Goal: Task Accomplishment & Management: Manage account settings

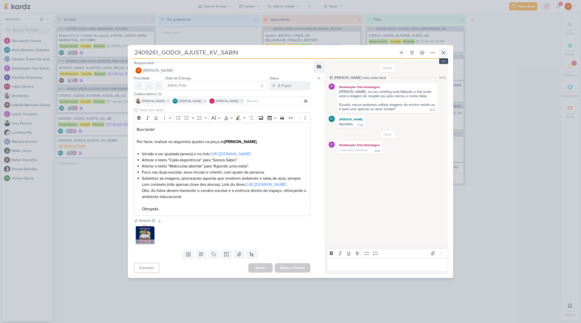
click at [445, 50] on icon at bounding box center [444, 53] width 6 height 6
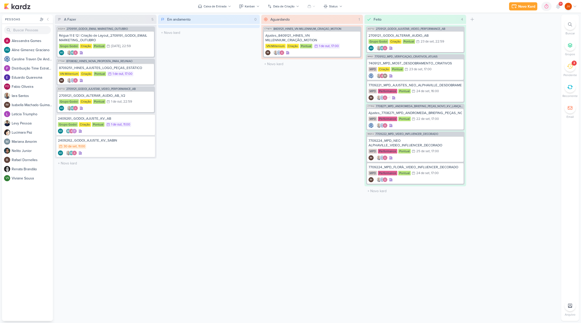
click at [571, 65] on icon at bounding box center [570, 66] width 6 height 6
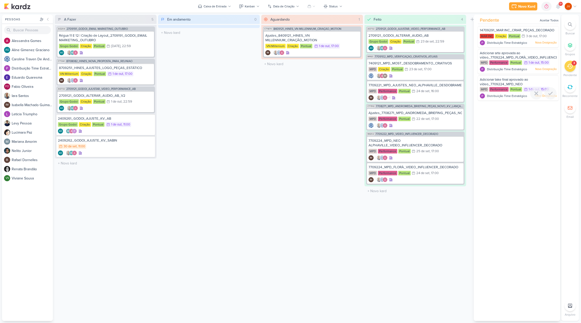
click at [534, 80] on div "Adicionar take final aprovado ao vídeo_7709224_MPD_NEO ALPHAVILLE_VIDEO_INFLUEN…" at bounding box center [518, 81] width 77 height 9
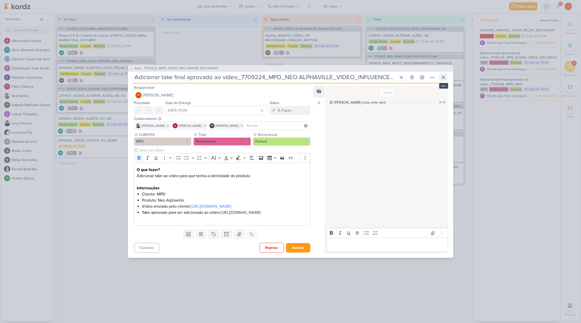
click at [445, 74] on icon at bounding box center [444, 77] width 6 height 6
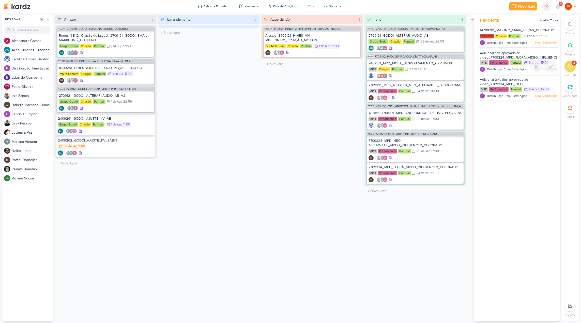
click at [534, 55] on div "Adicionar arte aprovada ao vídeo_7709224_MPD_FLORÀ_VIDEO_INFLUENCER_DECORADO" at bounding box center [518, 55] width 77 height 9
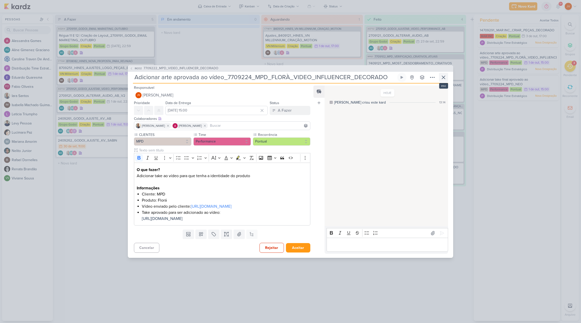
click at [444, 74] on icon at bounding box center [444, 77] width 6 height 6
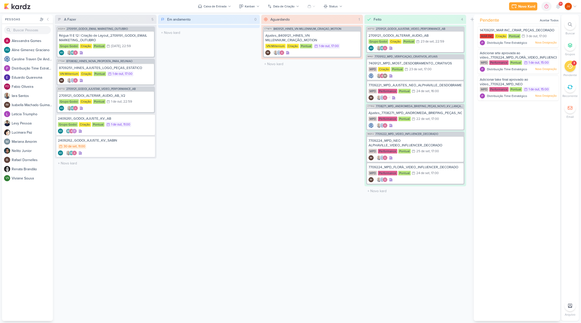
click at [569, 67] on icon at bounding box center [570, 66] width 6 height 6
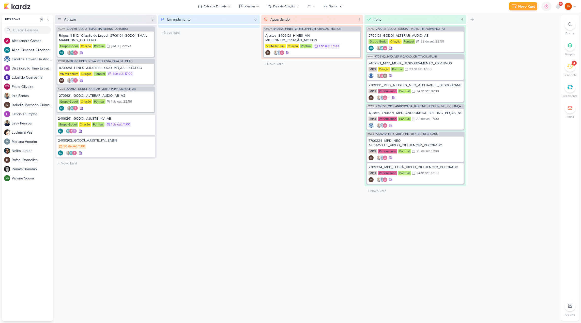
click at [570, 67] on icon at bounding box center [570, 66] width 6 height 6
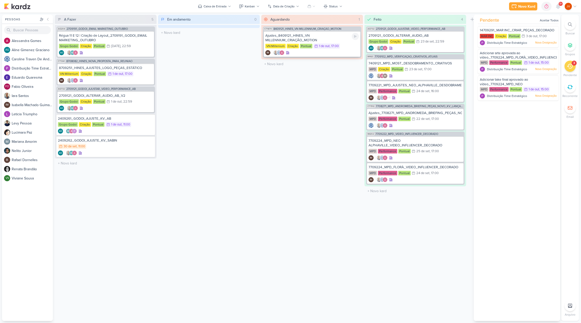
click at [330, 37] on div "Ajustes_8409121_HINES_VN MILLENNIUM_CRIAÇÃO_MOTION" at bounding box center [312, 37] width 94 height 9
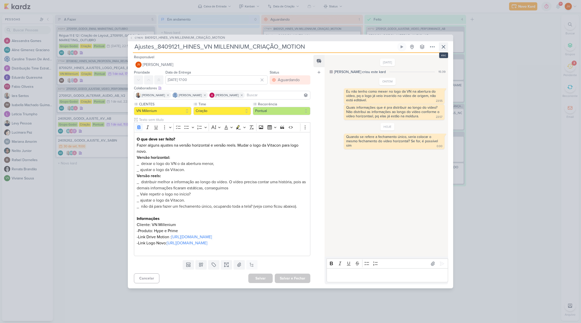
click at [443, 44] on icon at bounding box center [444, 47] width 6 height 6
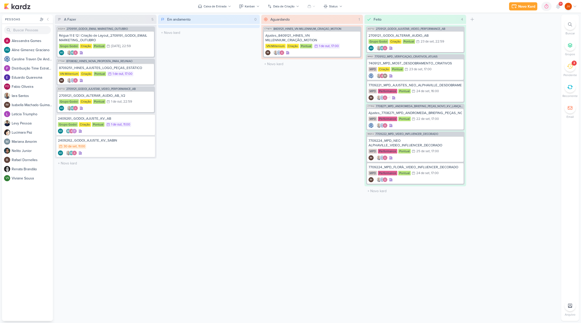
scroll to position [0, 0]
click at [128, 121] on div "2409261_GODOI_AJUSTE_KV_AB Grupo Godoi Criação Pontual 1/10 [DATE] 11:00 AG" at bounding box center [105, 124] width 99 height 21
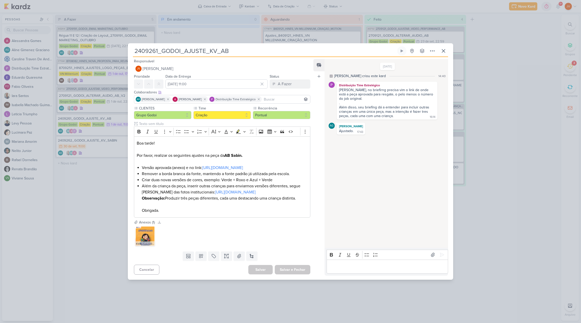
drag, startPoint x: 107, startPoint y: 177, endPoint x: 100, endPoint y: 158, distance: 20.3
click at [107, 177] on div "2409261_GODOI_AJUSTE_KV_AB Criado por [PERSON_NAME]" at bounding box center [290, 161] width 581 height 323
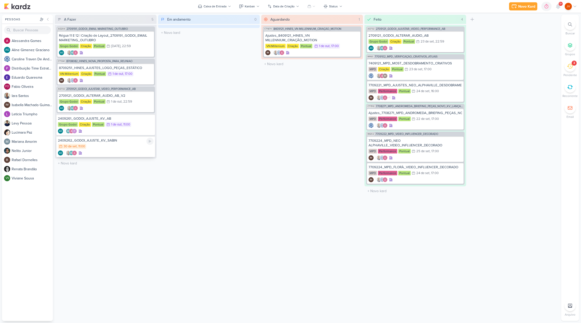
click at [109, 141] on div "2409262_GODOI_AJUSTE_KV_SABIN" at bounding box center [106, 140] width 96 height 5
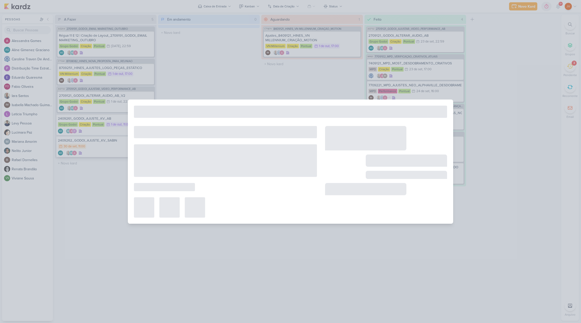
click at [109, 141] on div at bounding box center [290, 161] width 581 height 323
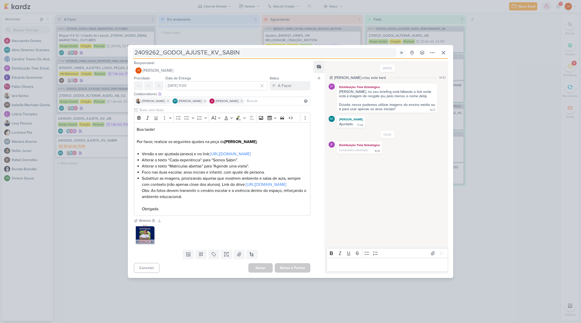
click at [231, 48] on input "2409262_GODOI_AJUSTE_KV_SABIN" at bounding box center [264, 52] width 263 height 9
click at [344, 268] on p "Editor editing area: main" at bounding box center [387, 265] width 116 height 6
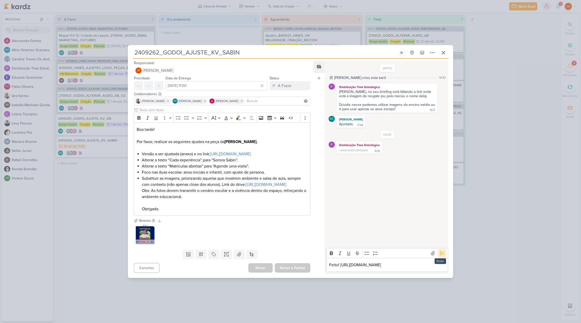
click at [442, 251] on icon at bounding box center [442, 253] width 4 height 4
click at [500, 246] on div "2409262_GODOI_AJUSTE_KV_SABIN Criado por [PERSON_NAME]" at bounding box center [290, 161] width 581 height 323
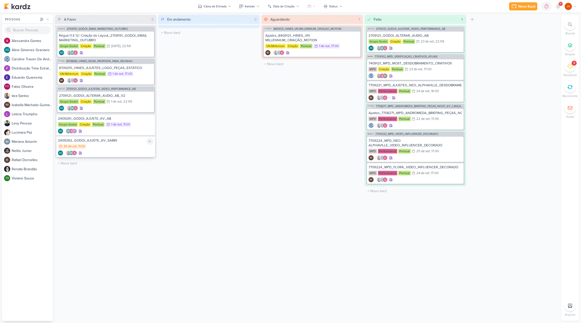
click at [106, 141] on div "2409262_GODOI_AJUSTE_KV_SABIN" at bounding box center [106, 140] width 96 height 5
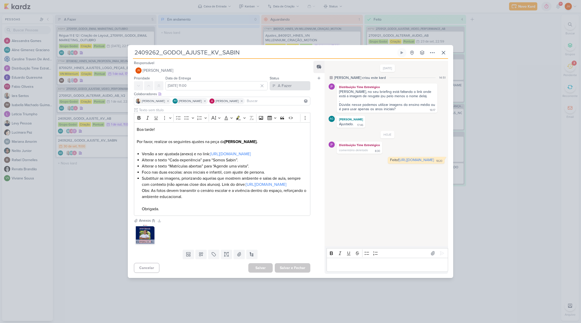
click at [291, 81] on button "A Fazer" at bounding box center [290, 85] width 41 height 9
click at [284, 111] on div "Aguardando" at bounding box center [284, 113] width 19 height 5
click at [296, 272] on button "Salvar e Fechar" at bounding box center [293, 267] width 36 height 9
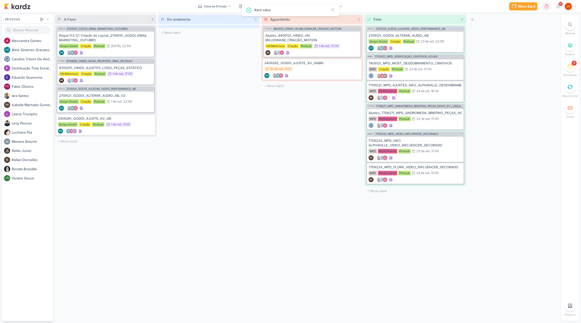
click at [276, 233] on div "Aguardando 2 Mover Para Esquerda Mover Para Direita [GEOGRAPHIC_DATA] CT1670 84…" at bounding box center [312, 168] width 102 height 306
click at [132, 95] on div "2709121_GODOI_ALTERAR_AUDIO_AB_V2" at bounding box center [106, 95] width 94 height 5
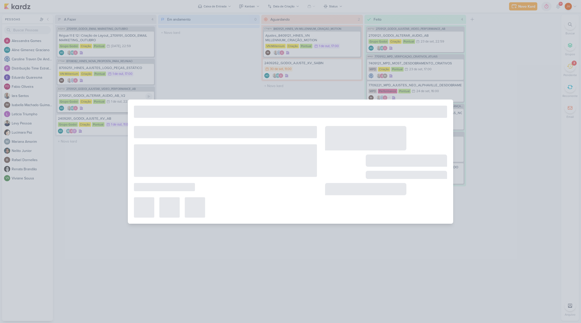
type input "2709121_GODOI_ALTERAR_AUDIO_AB_V2"
type input "[DATE] 22:59"
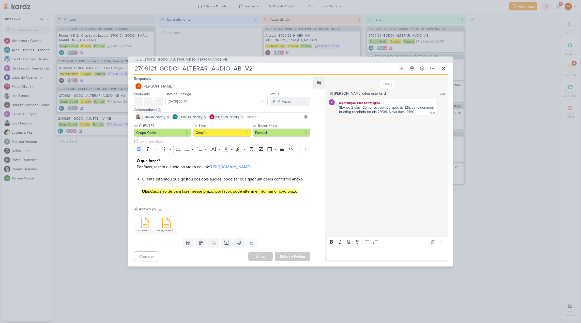
click at [93, 177] on div "AG732 2709121_GODOI_AJUSTAR_VIDEO_PERFORMANCE_AB 2709121_GODOI_ALTERAR_AUDIO_AB…" at bounding box center [290, 161] width 581 height 323
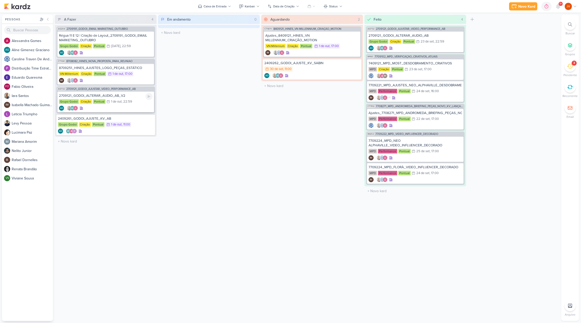
click at [111, 95] on div "2709121_GODOI_ALTERAR_AUDIO_AB_V2" at bounding box center [106, 95] width 94 height 5
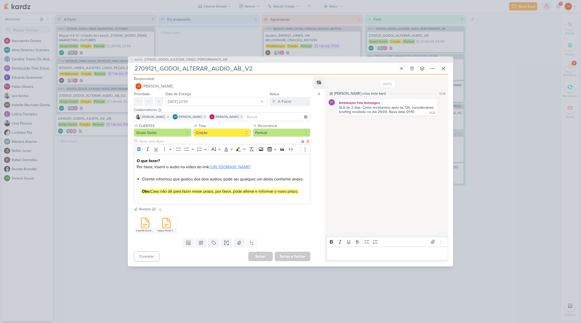
click at [210, 166] on link "[URL][DOMAIN_NAME]" at bounding box center [230, 166] width 41 height 5
click at [519, 65] on div "AG732 2709121_GODOI_AJUSTAR_VIDEO_PERFORMANCE_AB 2709121_GODOI_ALTERAR_AUDIO_AB…" at bounding box center [290, 161] width 581 height 323
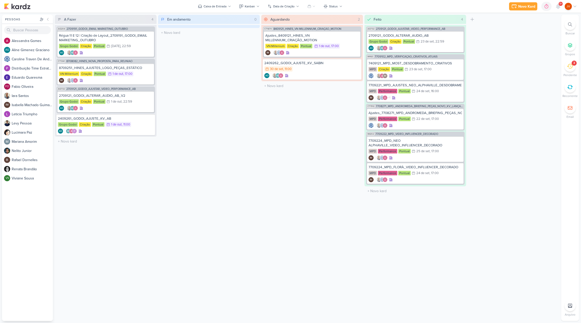
scroll to position [0, 0]
click at [572, 64] on div "3" at bounding box center [574, 63] width 5 height 5
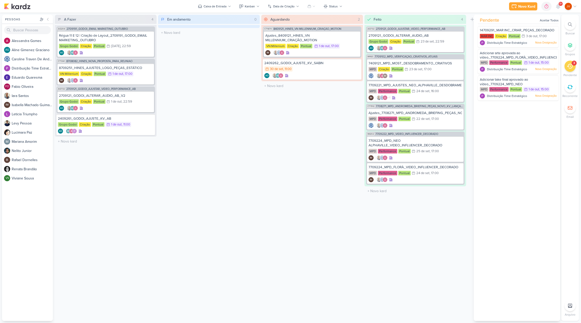
scroll to position [0, 0]
click at [572, 304] on icon at bounding box center [570, 305] width 4 height 4
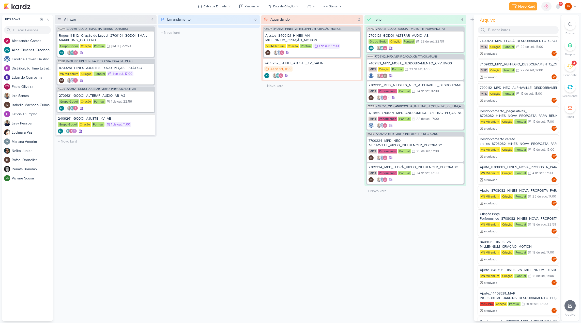
click at [236, 132] on div "Em andamento 0 Mover Para Esquerda Mover Para Direita [GEOGRAPHIC_DATA] O títul…" at bounding box center [209, 168] width 102 height 306
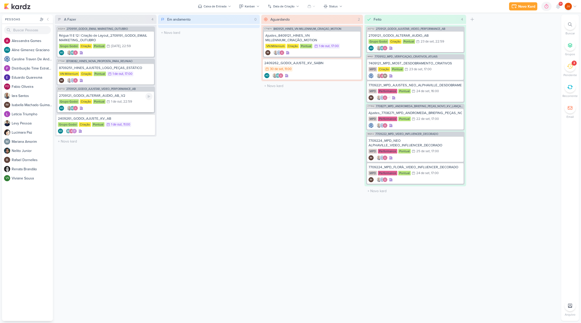
click at [101, 95] on div "2709121_GODOI_ALTERAR_AUDIO_AB_V2" at bounding box center [106, 95] width 94 height 5
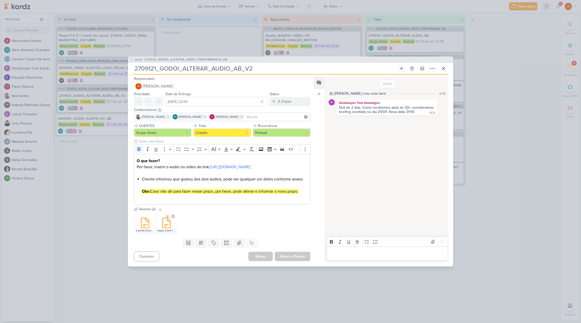
click at [166, 229] on icon at bounding box center [166, 223] width 12 height 12
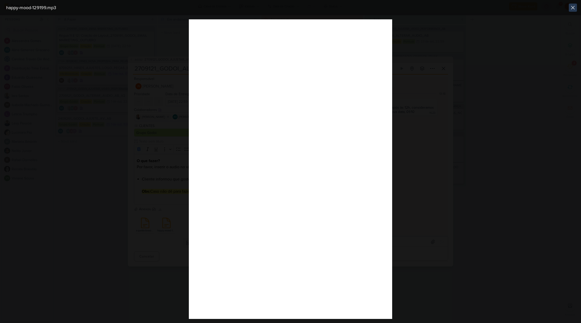
click at [575, 9] on icon at bounding box center [573, 7] width 3 height 3
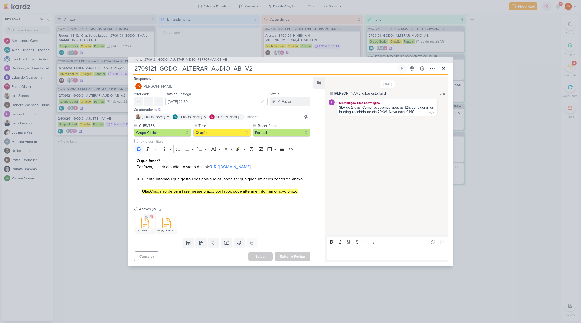
click at [146, 228] on icon at bounding box center [145, 223] width 8 height 10
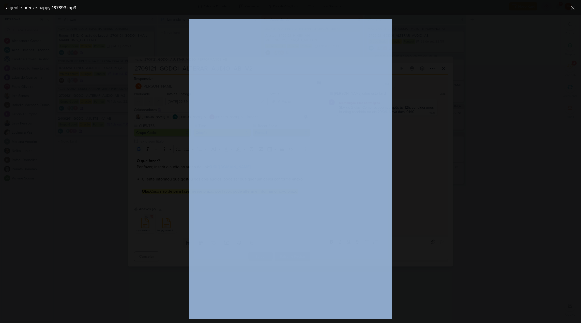
click at [146, 230] on div at bounding box center [290, 168] width 581 height 307
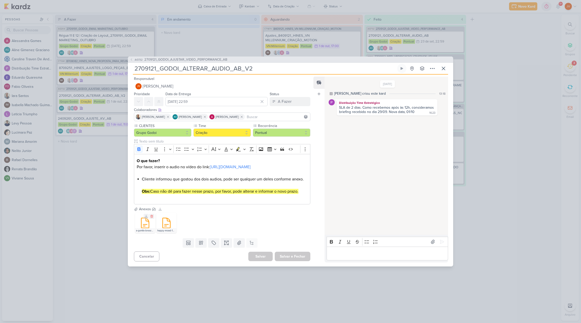
scroll to position [0, 0]
click at [146, 229] on icon at bounding box center [145, 223] width 12 height 12
click at [0, 0] on div at bounding box center [0, 0] width 0 height 0
click at [145, 229] on icon at bounding box center [145, 223] width 12 height 12
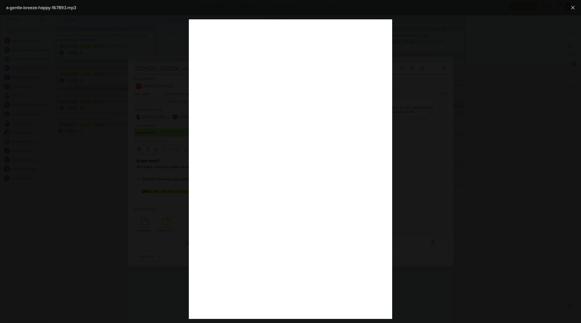
scroll to position [1, 0]
click at [574, 7] on icon at bounding box center [573, 7] width 3 height 3
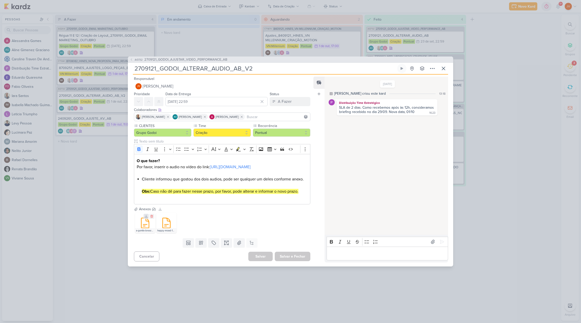
scroll to position [0, 0]
click at [145, 218] on icon at bounding box center [146, 216] width 3 height 3
click at [167, 222] on div "happy-mood-129199.mp3" at bounding box center [166, 223] width 20 height 20
click at [167, 218] on icon at bounding box center [168, 216] width 4 height 4
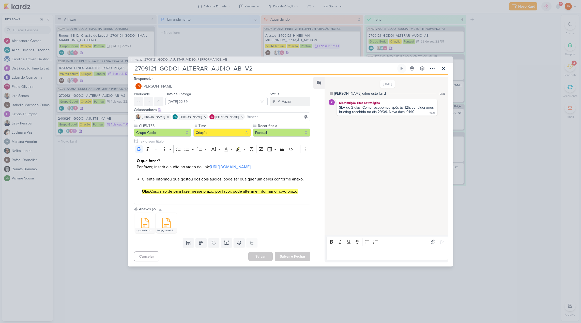
click at [490, 256] on div "AG732 2709121_GODOI_AJUSTAR_VIDEO_PERFORMANCE_AB 2709121_GODOI_ALTERAR_AUDIO_AB…" at bounding box center [290, 161] width 581 height 323
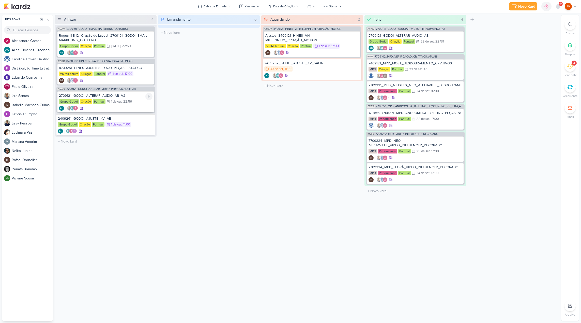
click at [133, 96] on div "2709121_GODOI_ALTERAR_AUDIO_AB_V2" at bounding box center [106, 95] width 94 height 5
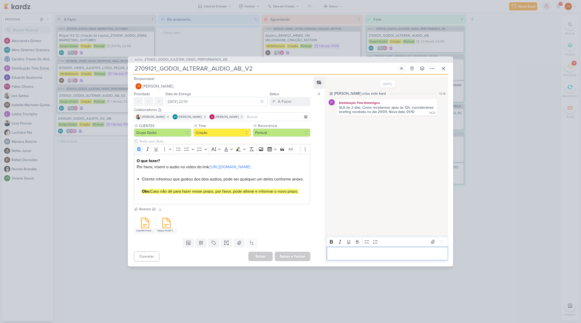
drag, startPoint x: 339, startPoint y: 257, endPoint x: 341, endPoint y: 258, distance: 2.7
click at [340, 256] on p "Editor editing area: main" at bounding box center [387, 253] width 116 height 6
click at [442, 242] on icon at bounding box center [442, 241] width 5 height 5
click at [283, 98] on div "A Fazer" at bounding box center [285, 101] width 14 height 6
click at [280, 127] on div "Aguardando" at bounding box center [284, 129] width 19 height 5
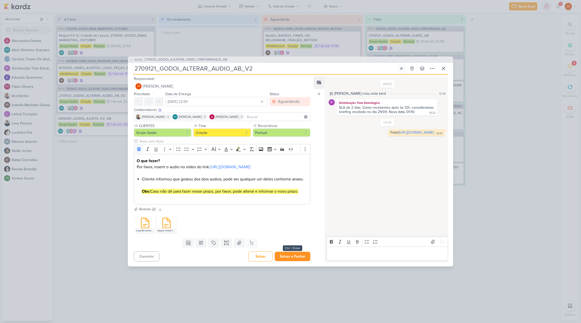
click at [295, 261] on button "Salvar e Fechar" at bounding box center [293, 255] width 36 height 9
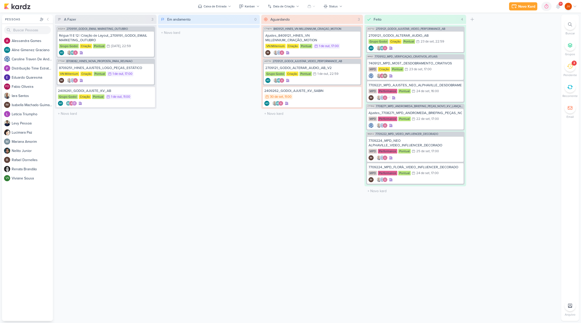
click at [279, 184] on div "Aguardando 3 Mover Para Esquerda Mover Para Direita [GEOGRAPHIC_DATA] CT1670 84…" at bounding box center [312, 168] width 102 height 306
click at [116, 90] on div "2409261_GODOI_AJUSTE_KV_AB" at bounding box center [106, 90] width 96 height 5
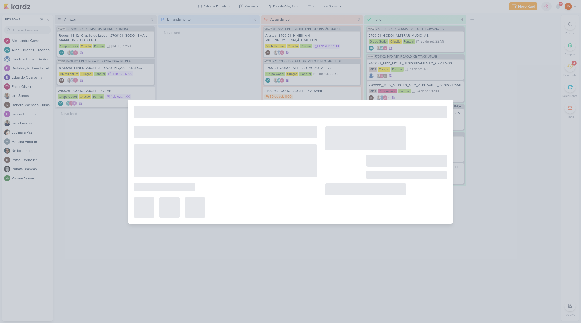
type input "2409261_GODOI_AJUSTE_KV_AB"
type input "[DATE] 11:00"
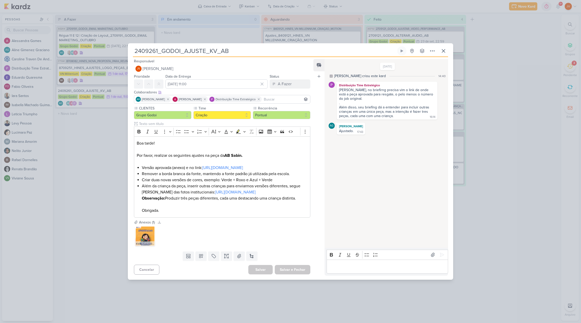
click at [445, 46] on button at bounding box center [443, 50] width 9 height 9
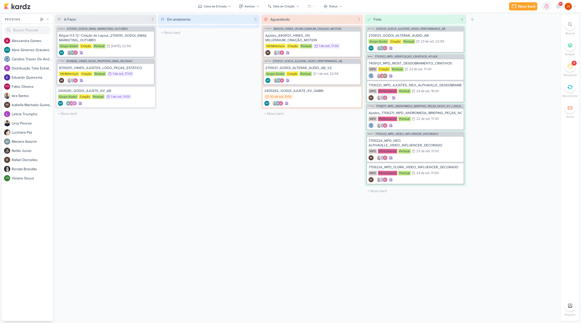
click at [571, 69] on icon at bounding box center [570, 66] width 6 height 6
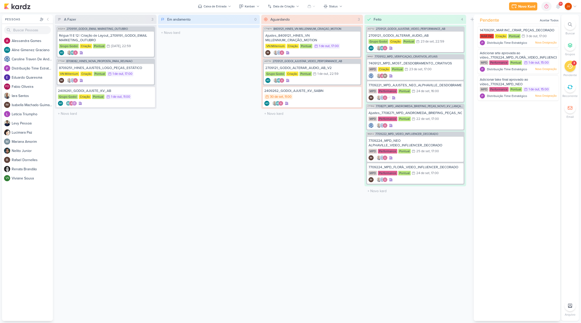
scroll to position [1, 0]
click at [121, 67] on div "8709251_HINES_AJUSTES_LOGO_PEÇAS_ESTÁTICO" at bounding box center [106, 68] width 94 height 5
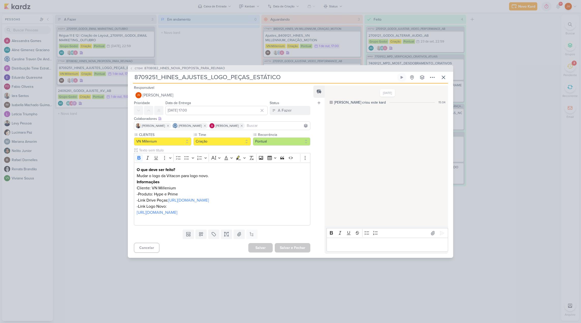
scroll to position [0, 0]
click at [444, 76] on icon at bounding box center [443, 77] width 3 height 3
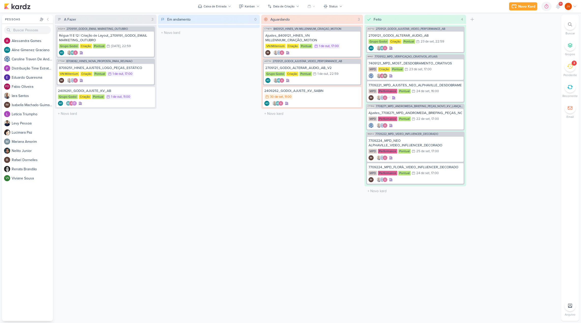
click at [575, 64] on div "3" at bounding box center [574, 63] width 5 height 5
